Goal: Transaction & Acquisition: Purchase product/service

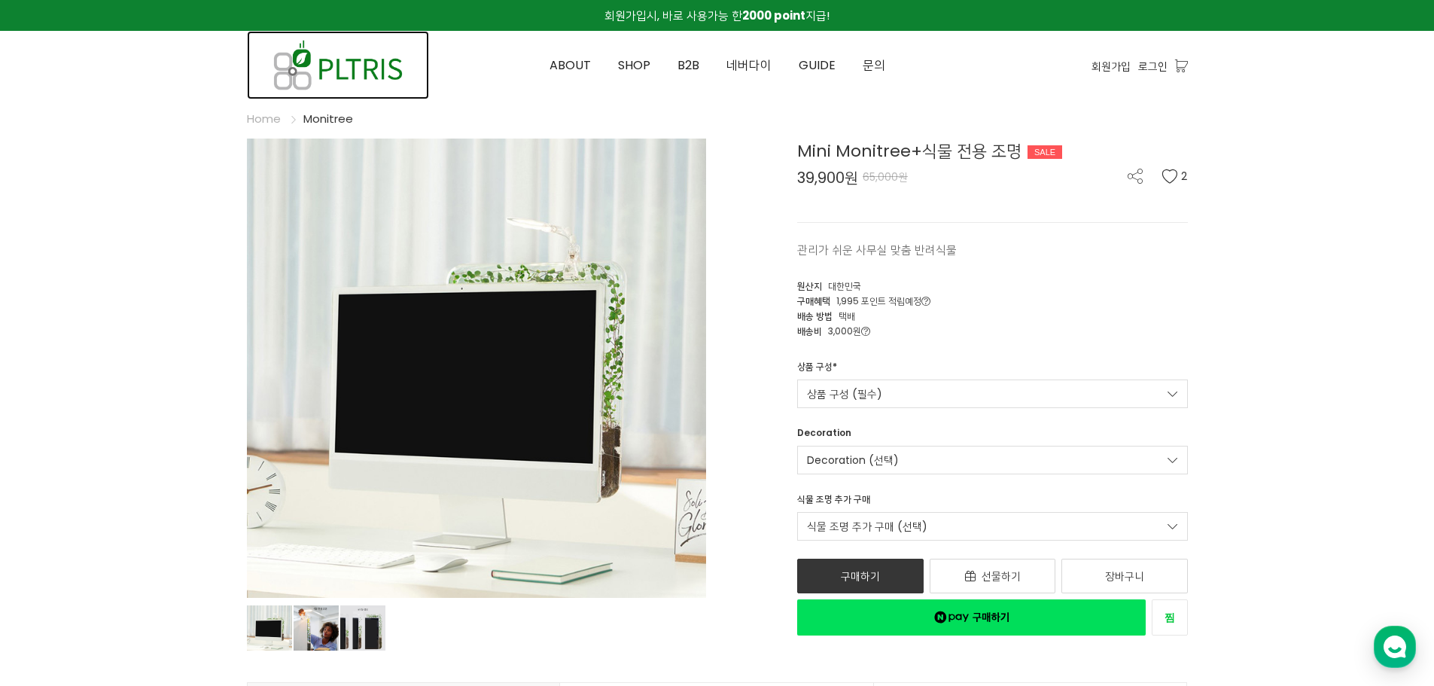
click at [336, 71] on img at bounding box center [338, 65] width 182 height 68
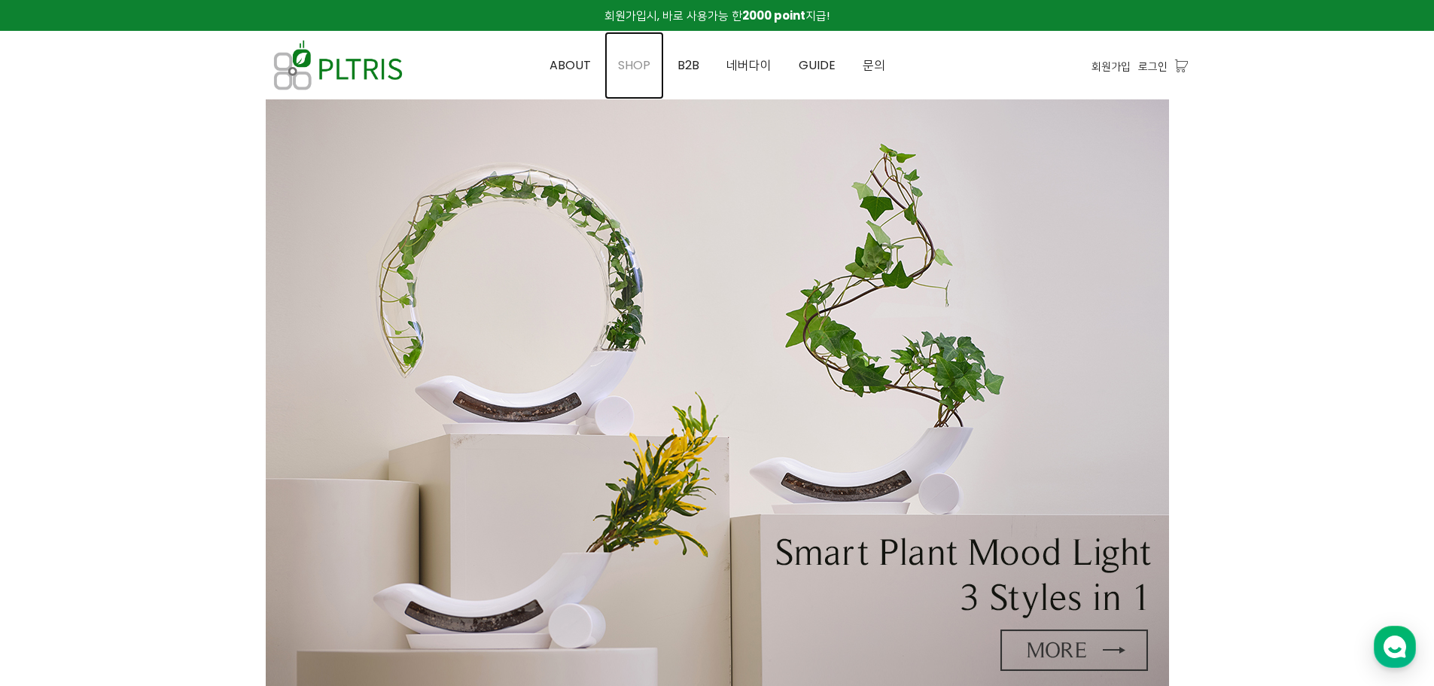
click at [628, 66] on span "SHOP" at bounding box center [634, 64] width 32 height 17
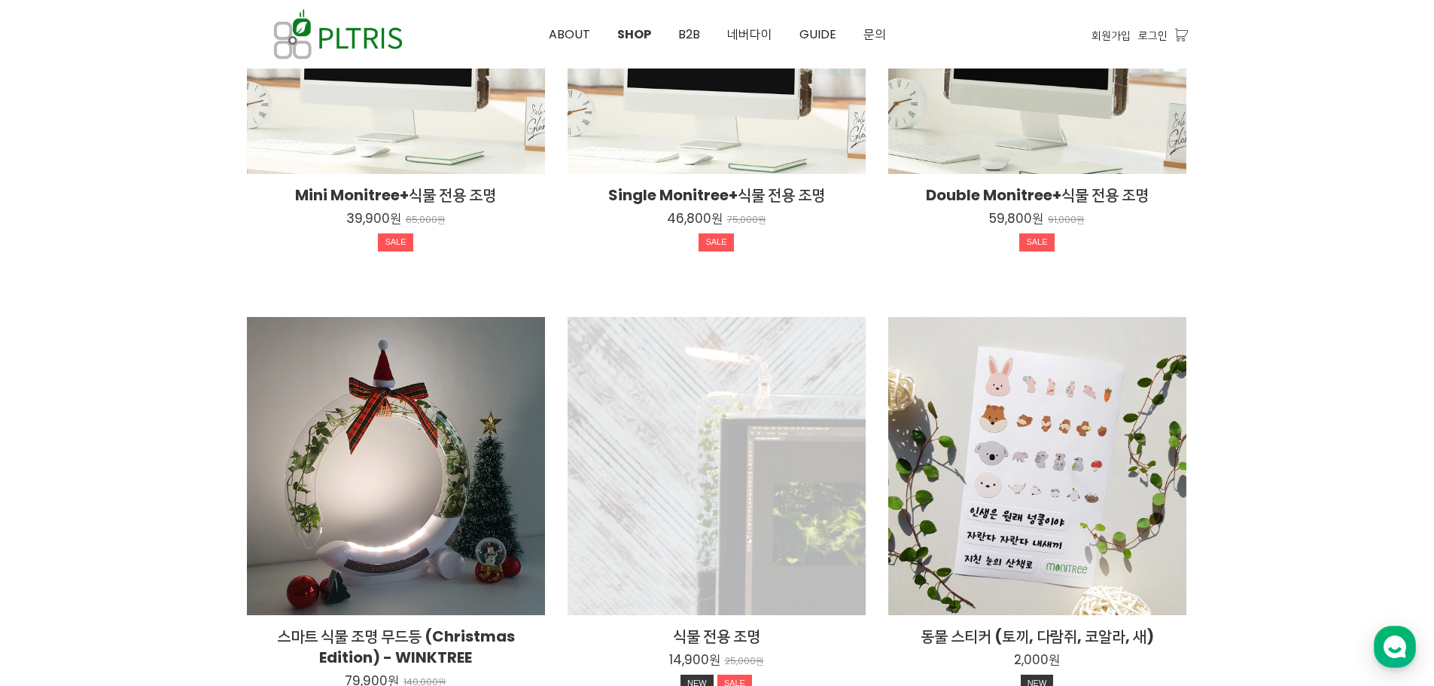
scroll to position [1072, 0]
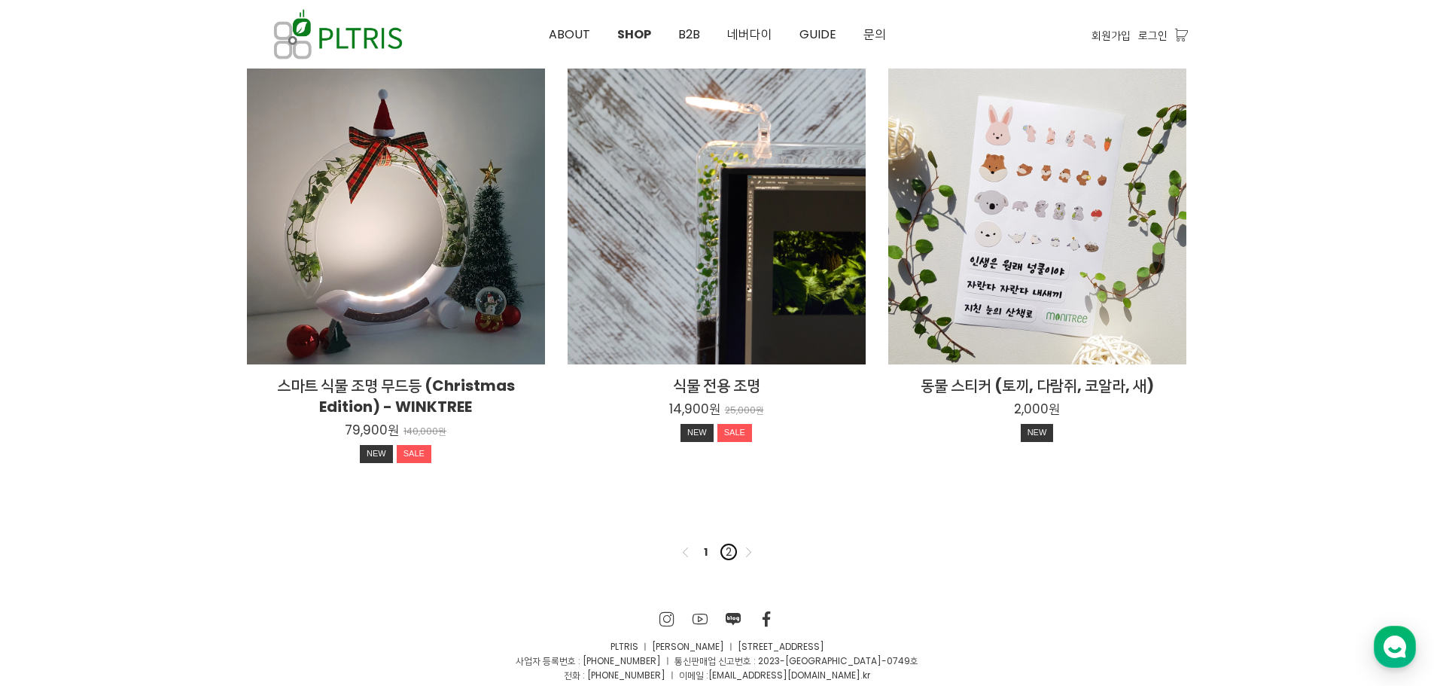
click at [727, 550] on link "2" at bounding box center [728, 552] width 18 height 18
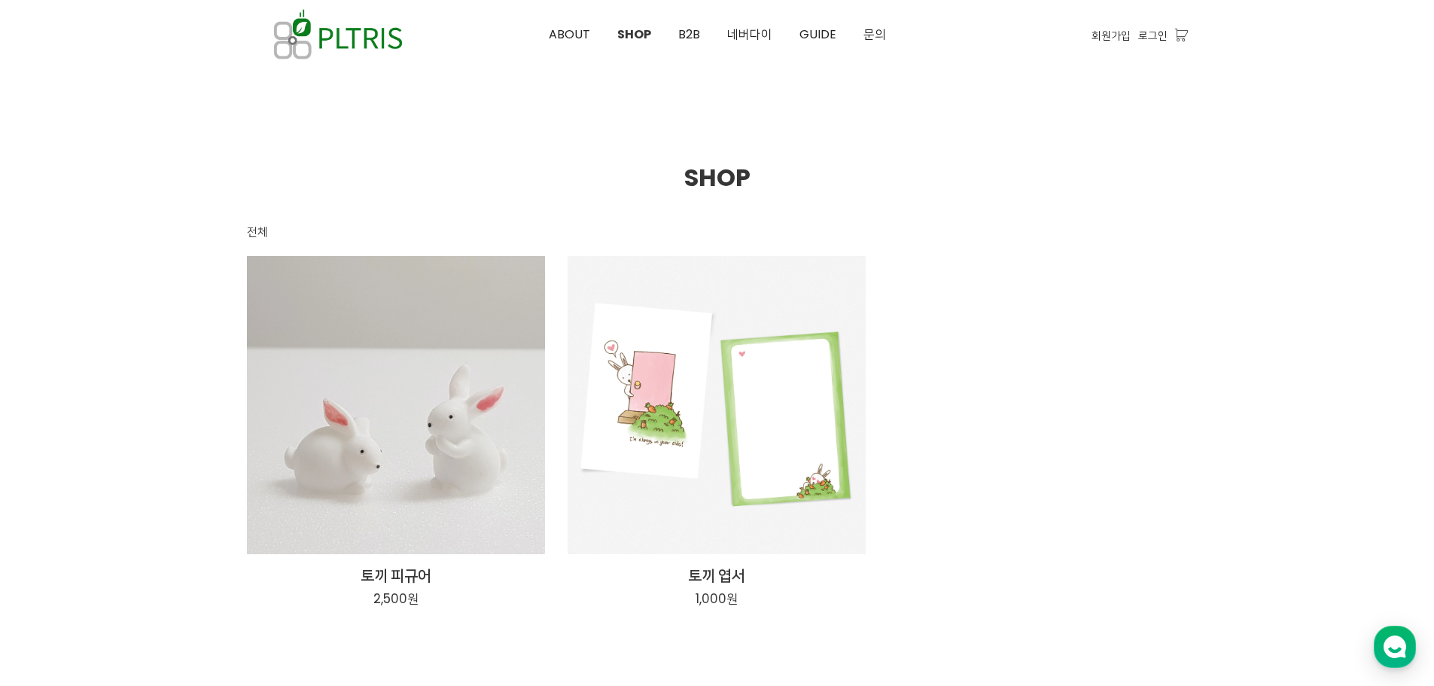
scroll to position [201, 0]
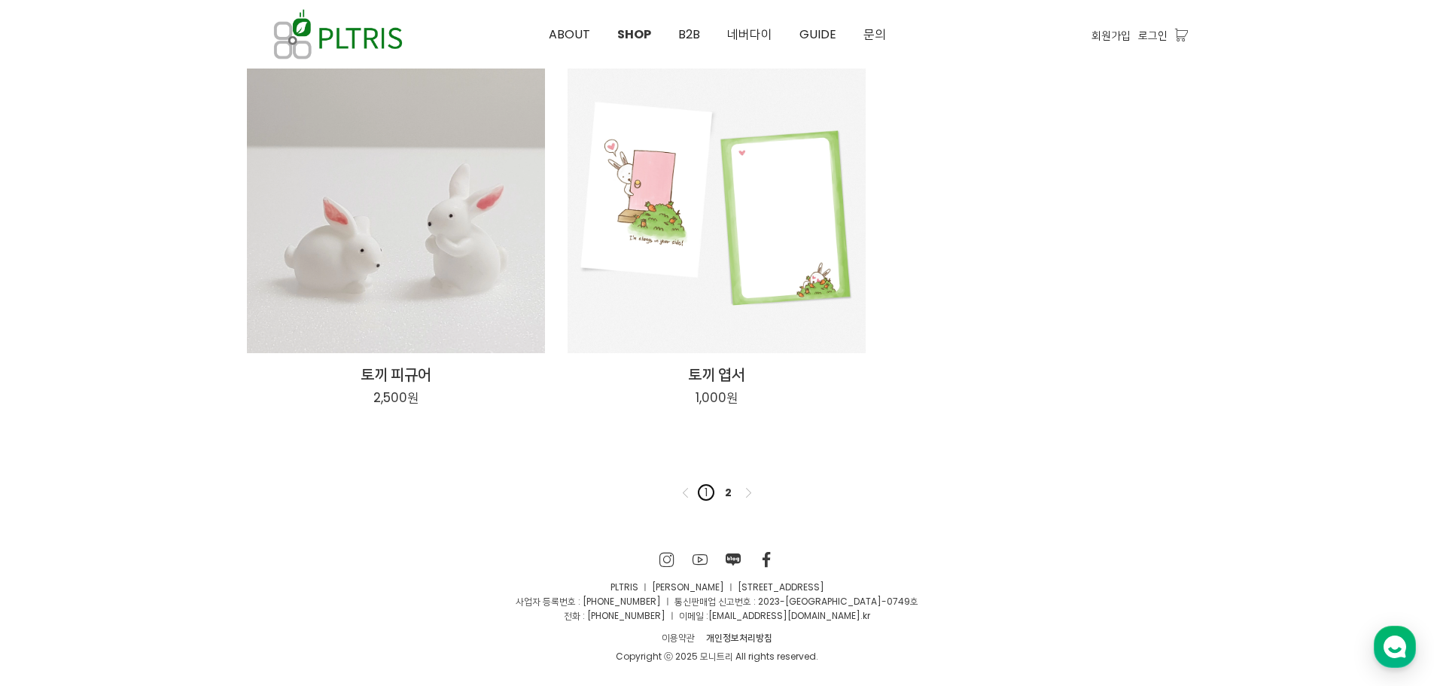
click at [707, 491] on link "1" at bounding box center [706, 492] width 18 height 18
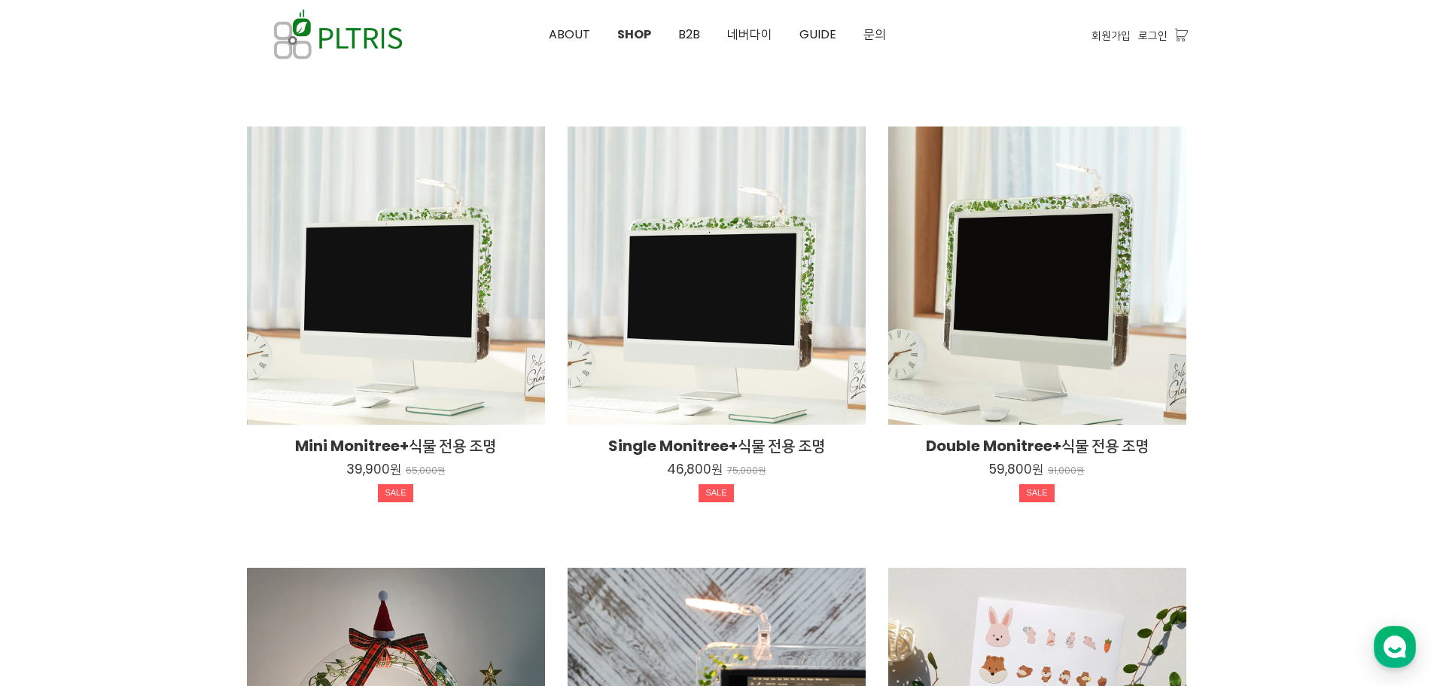
scroll to position [68, 0]
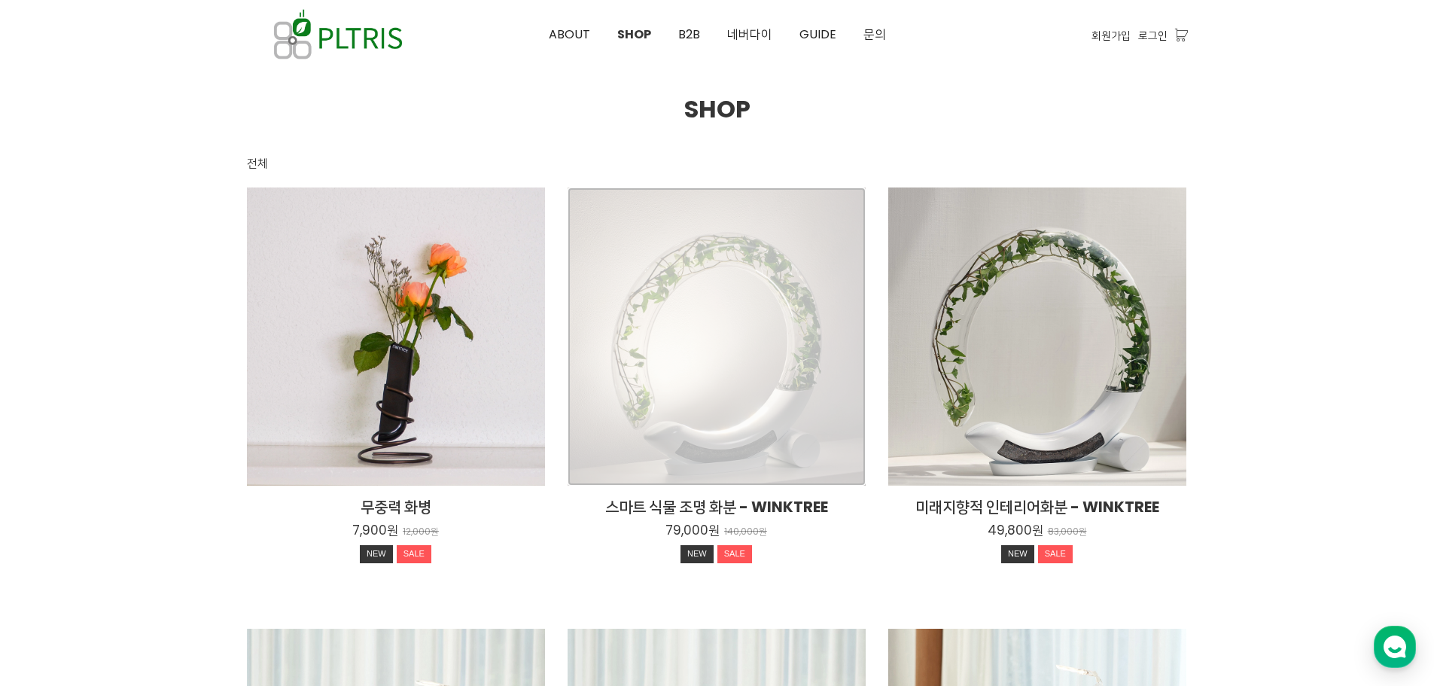
click at [715, 331] on div "스마트 식물 조명 화분 - WINKTREE 79,000원 140,000원 NEW SALE" at bounding box center [716, 336] width 298 height 298
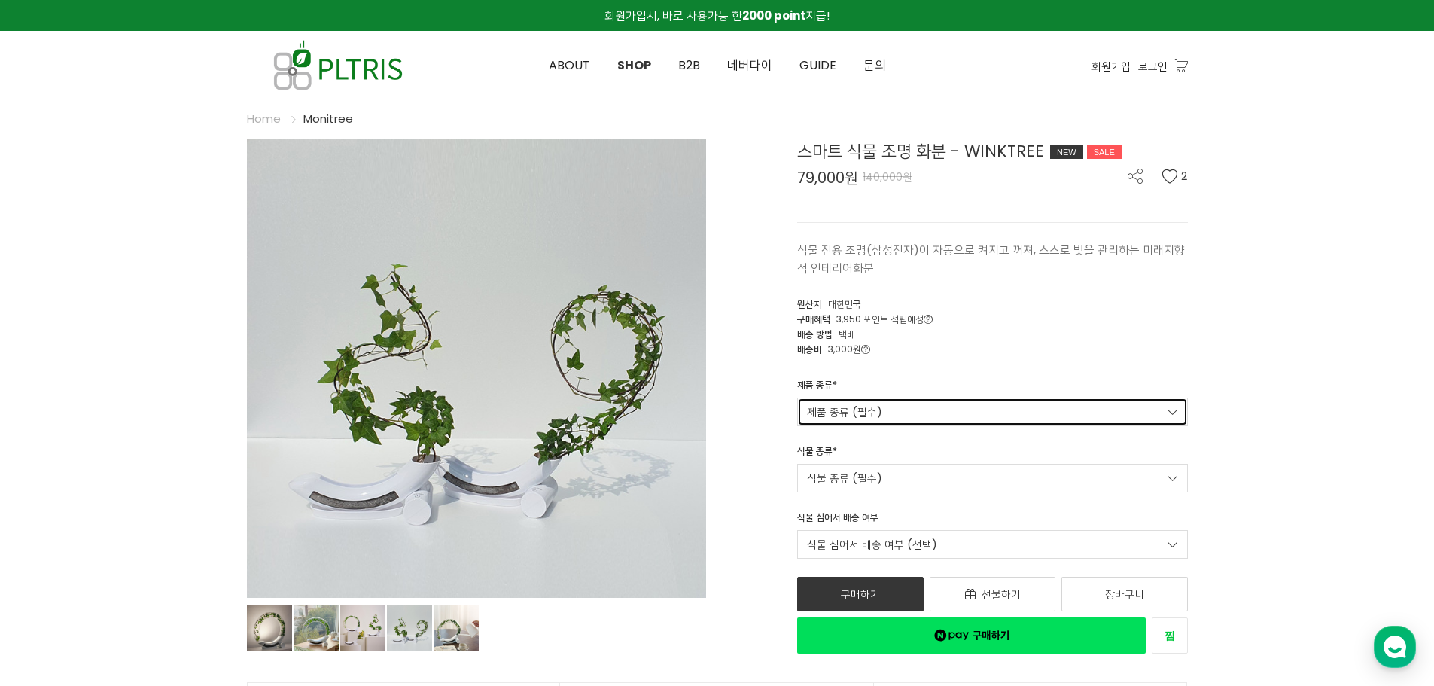
click at [937, 412] on link "제품 종류 (필수)" at bounding box center [992, 411] width 391 height 29
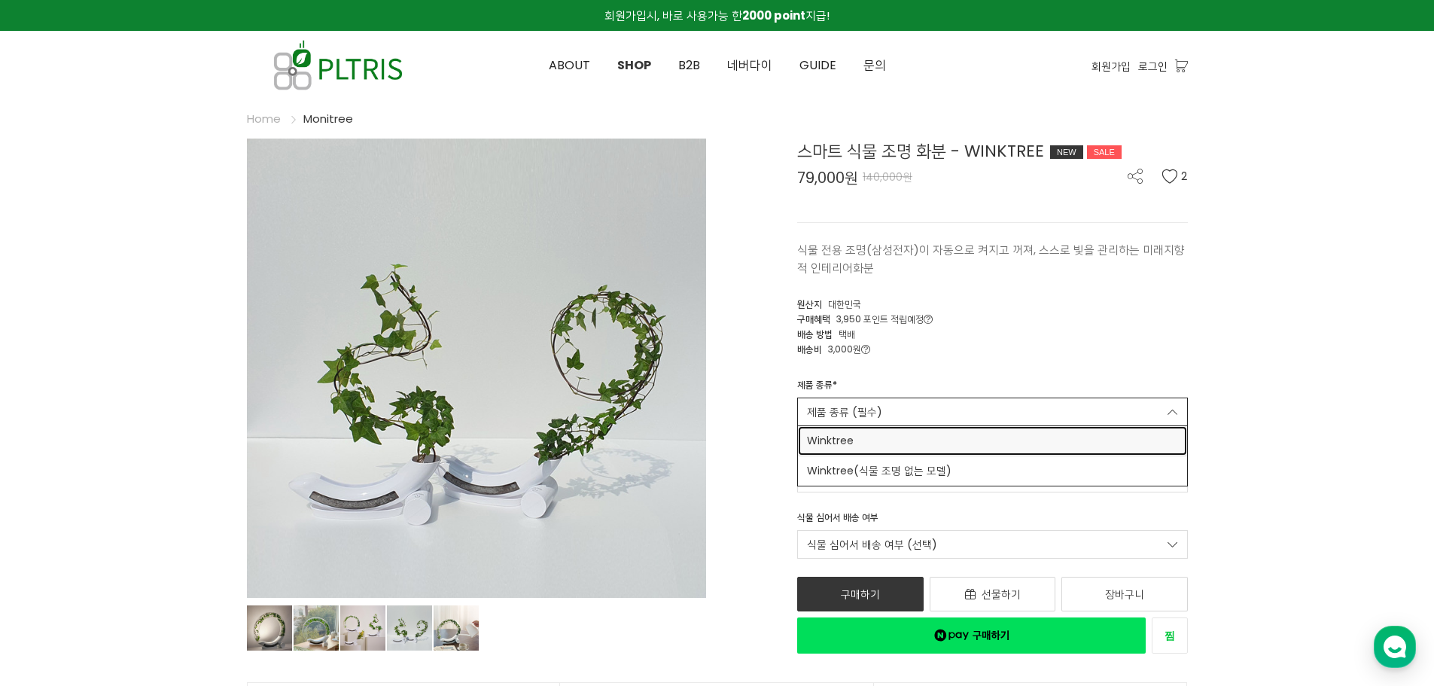
click at [920, 439] on span "Winktree" at bounding box center [992, 441] width 371 height 16
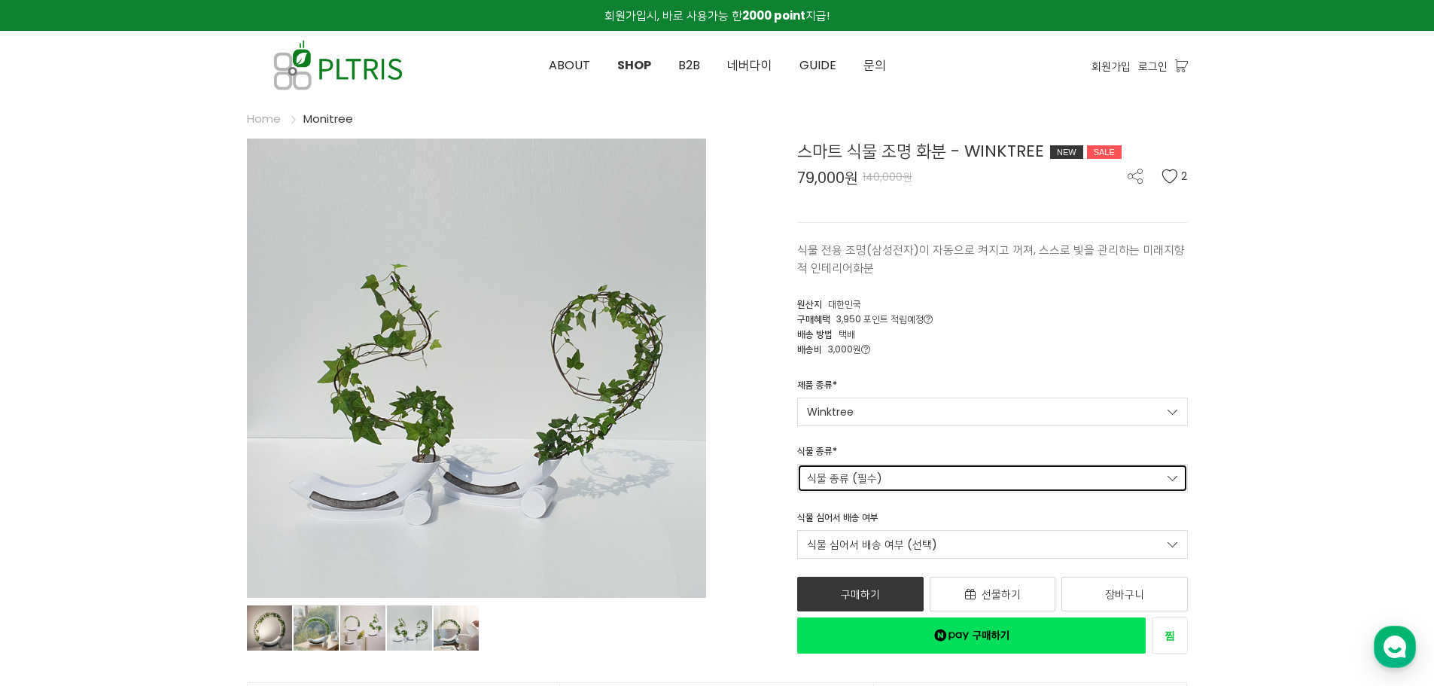
click at [883, 477] on link "식물 종류 (필수)" at bounding box center [992, 478] width 391 height 29
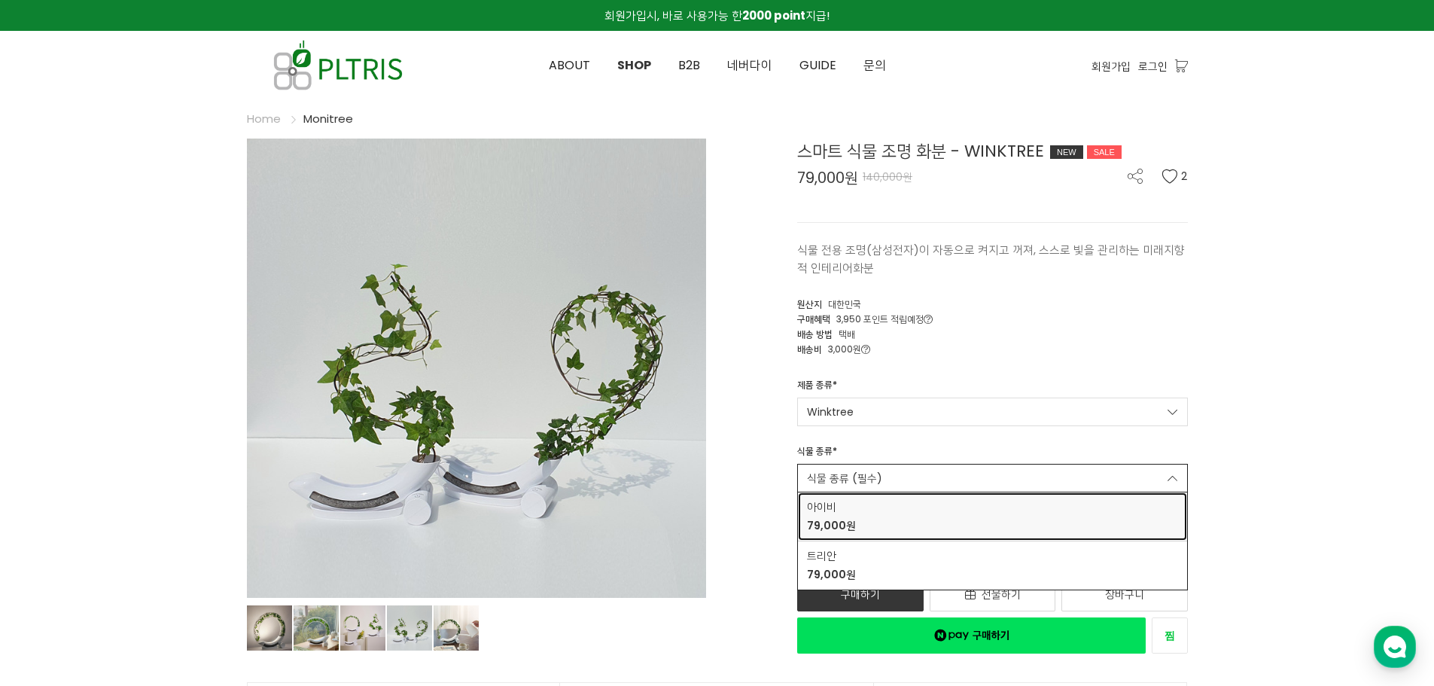
click at [835, 512] on span "아이비" at bounding box center [831, 507] width 49 height 16
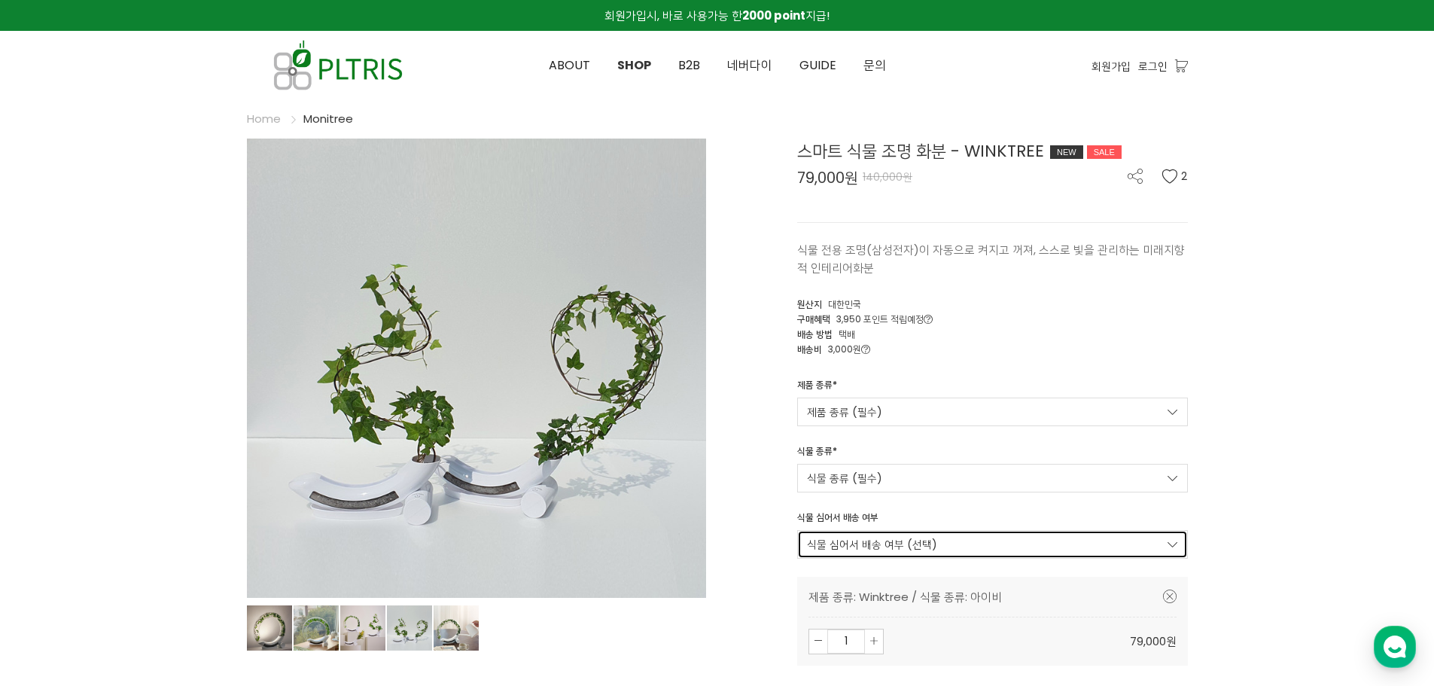
click at [829, 550] on link "식물 심어서 배송 여부 (선택)" at bounding box center [992, 544] width 391 height 29
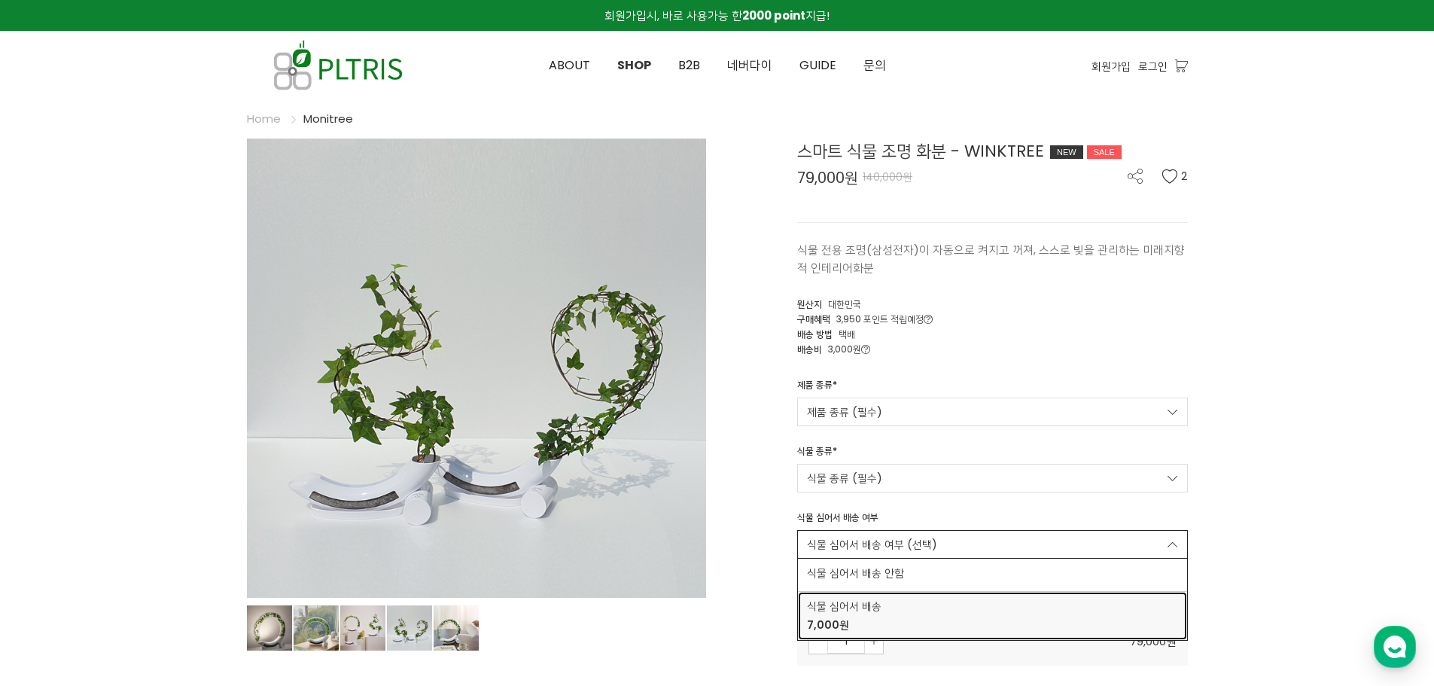
click at [826, 604] on span "식물 심어서 배송" at bounding box center [992, 606] width 371 height 16
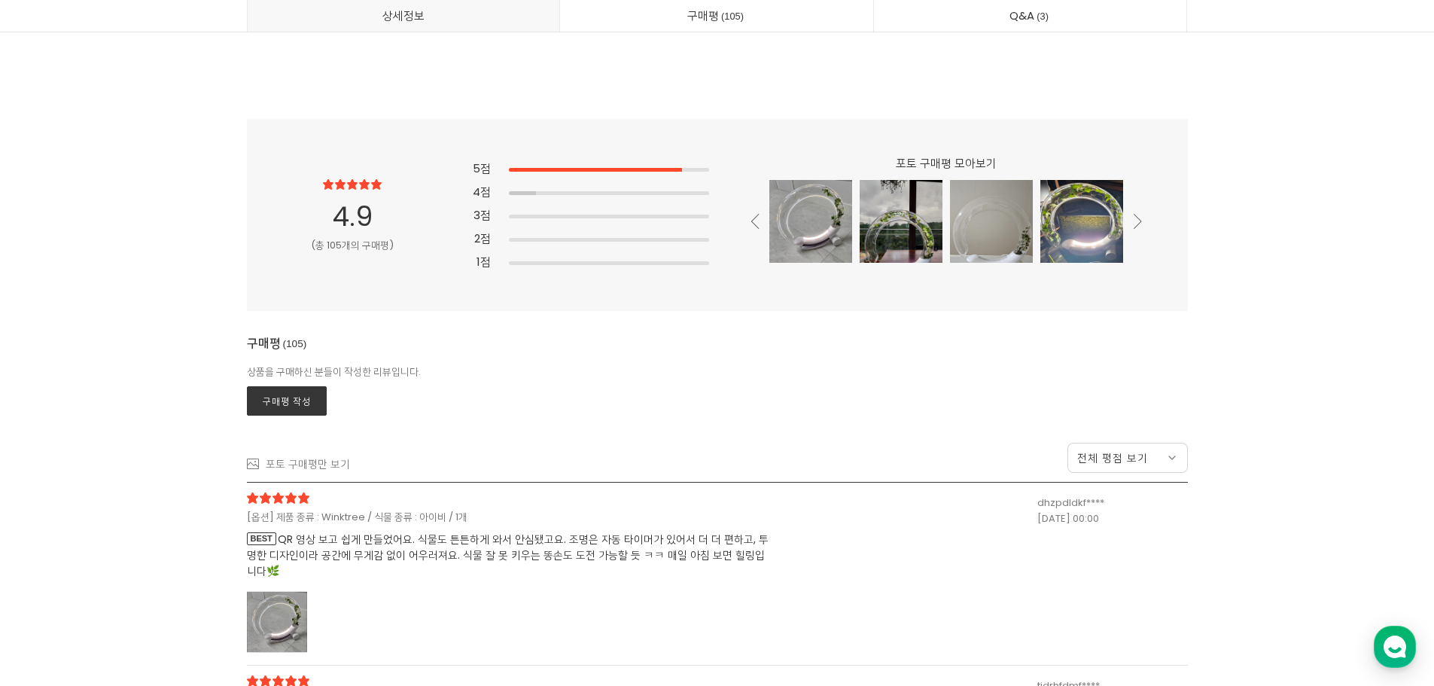
scroll to position [36622, 0]
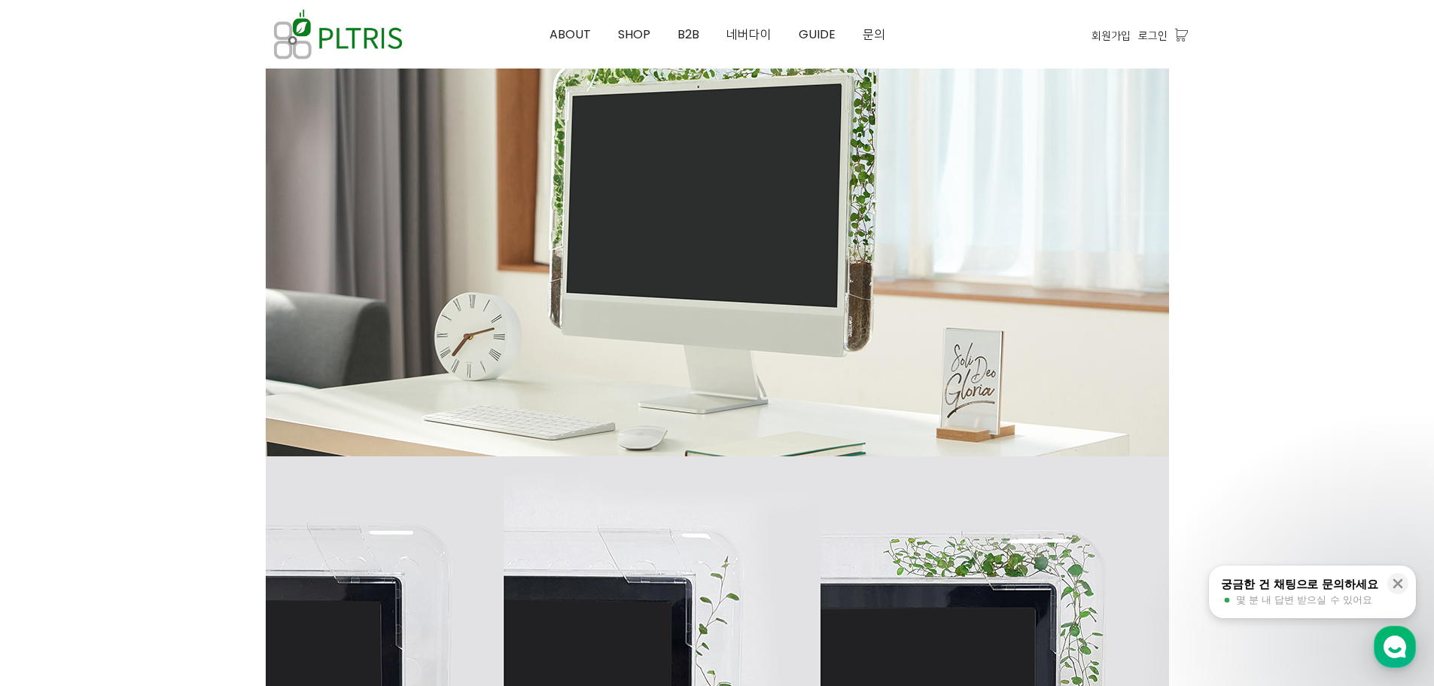
scroll to position [570, 0]
